Goal: Transaction & Acquisition: Purchase product/service

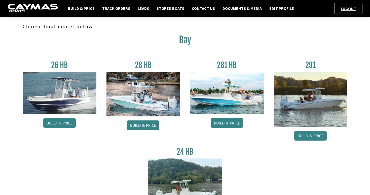
click at [208, 92] on img at bounding box center [227, 93] width 74 height 42
click at [219, 126] on link "Build & Price" at bounding box center [227, 123] width 32 height 10
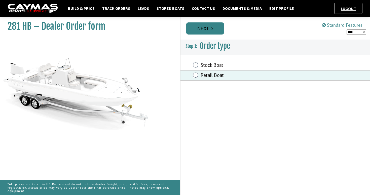
click at [198, 33] on link "Next" at bounding box center [205, 28] width 38 height 12
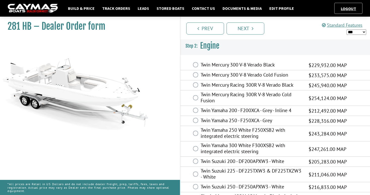
click at [213, 103] on label "Twin Mercury Racing 300R V-8 Verado Cold Fusion" at bounding box center [252, 97] width 102 height 13
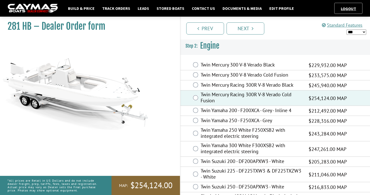
click at [213, 22] on li "Prev" at bounding box center [205, 28] width 38 height 13
click at [243, 29] on link "Next" at bounding box center [246, 28] width 38 height 12
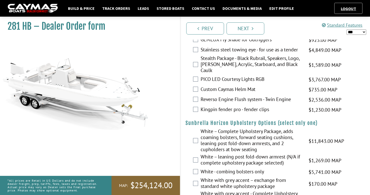
scroll to position [1046, 0]
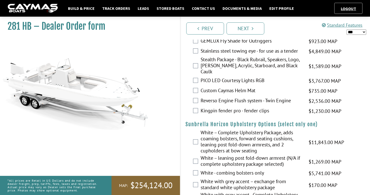
click at [352, 35] on div "Standard Features *** ****** ******" at bounding box center [344, 28] width 44 height 16
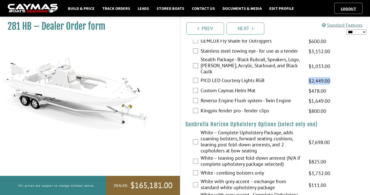
drag, startPoint x: 309, startPoint y: 89, endPoint x: 340, endPoint y: 89, distance: 31.0
click at [340, 86] on div "PICO LED Courtesy Lights RGB $3,767.00 MAP $3,767.00 MSRP $2,449.00 $3,767.00" at bounding box center [275, 81] width 190 height 10
copy span "$2,449.00"
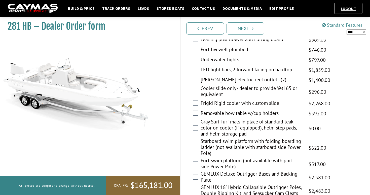
scroll to position [879, 0]
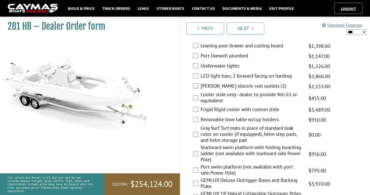
select select "*"
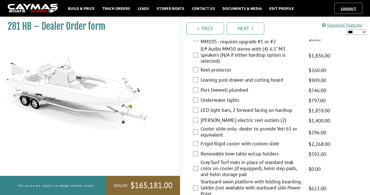
scroll to position [859, 0]
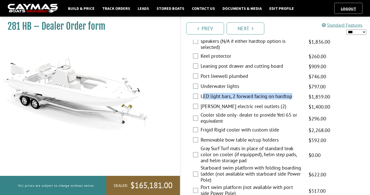
drag, startPoint x: 202, startPoint y: 105, endPoint x: 295, endPoint y: 105, distance: 93.1
click at [295, 100] on label "LED light bars, 2 forward facing on hardtop" at bounding box center [252, 96] width 102 height 7
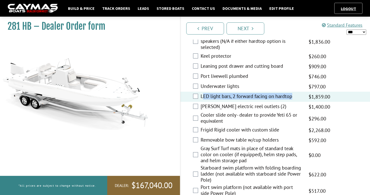
copy label "ED light bars, 2 forward facing on hardtop"
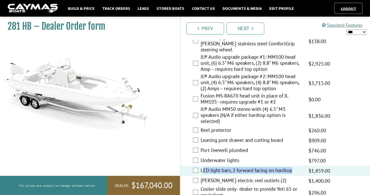
scroll to position [732, 0]
